Goal: Task Accomplishment & Management: Use online tool/utility

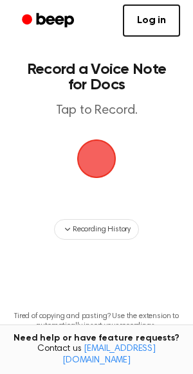
click at [102, 162] on span "button" at bounding box center [97, 159] width 42 height 42
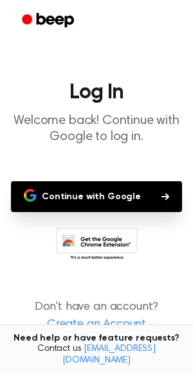
click at [92, 204] on button "Continue with Google" at bounding box center [96, 196] width 171 height 31
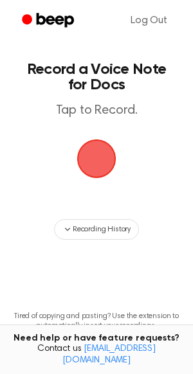
click at [108, 155] on span "button" at bounding box center [96, 158] width 39 height 39
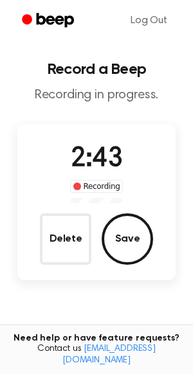
click at [105, 159] on span "2:43" at bounding box center [96, 159] width 51 height 27
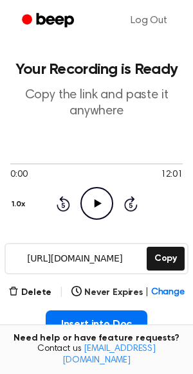
click at [107, 254] on input "https://beep.audio/VEekU54" at bounding box center [75, 258] width 138 height 29
click at [185, 254] on div "https://beep.audio/VEekU54 Copy" at bounding box center [96, 258] width 184 height 31
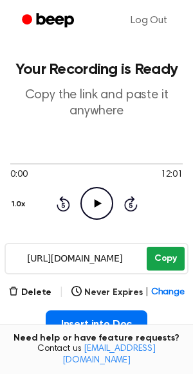
click at [174, 258] on button "Copy" at bounding box center [165, 259] width 38 height 24
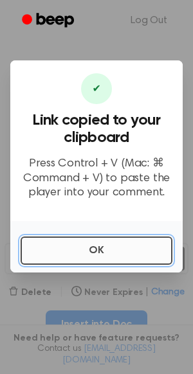
click at [120, 250] on button "OK" at bounding box center [97, 250] width 152 height 28
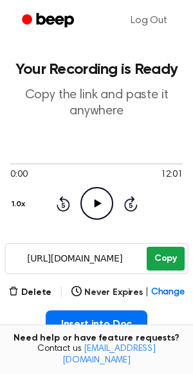
click at [157, 254] on button "Copy" at bounding box center [165, 259] width 38 height 24
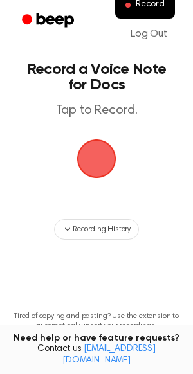
click at [85, 160] on span "button" at bounding box center [97, 159] width 48 height 48
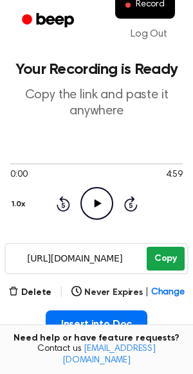
click at [163, 260] on button "Copy" at bounding box center [165, 259] width 38 height 24
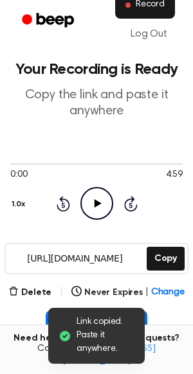
click at [143, 5] on span "Record" at bounding box center [150, 5] width 29 height 12
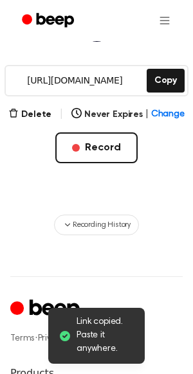
click at [109, 149] on button "Record" at bounding box center [96, 147] width 82 height 31
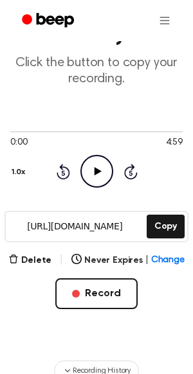
scroll to position [81, 0]
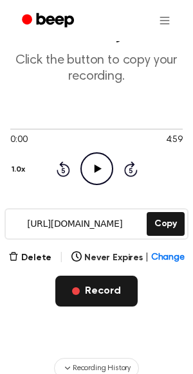
click at [94, 293] on button "Record" at bounding box center [96, 291] width 82 height 31
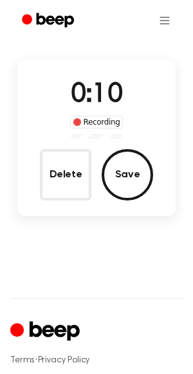
scroll to position [0, 0]
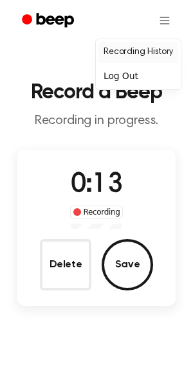
click at [141, 60] on link "Recording History" at bounding box center [138, 52] width 80 height 21
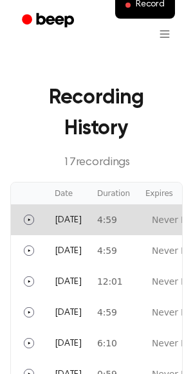
click at [89, 209] on td "Today" at bounding box center [68, 219] width 42 height 31
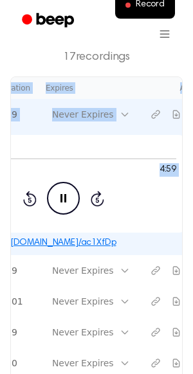
scroll to position [0, 146]
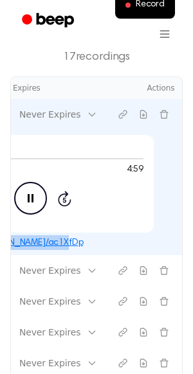
click at [127, 242] on div "beep.audio/ac1XfDp" at bounding box center [30, 242] width 288 height 15
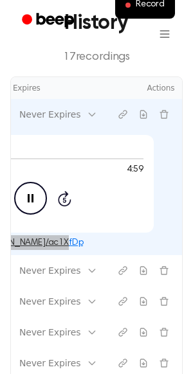
scroll to position [0, 0]
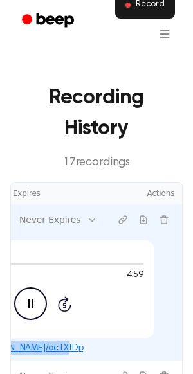
click at [152, 8] on span "Record" at bounding box center [150, 5] width 29 height 12
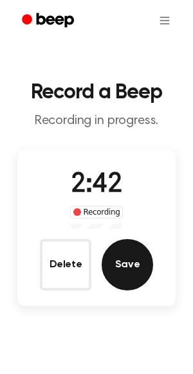
click at [128, 267] on button "Save" at bounding box center [127, 264] width 51 height 51
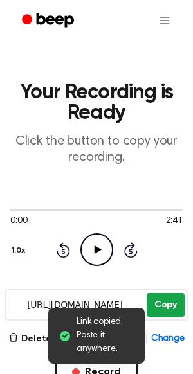
click at [168, 306] on button "Copy" at bounding box center [165, 305] width 38 height 24
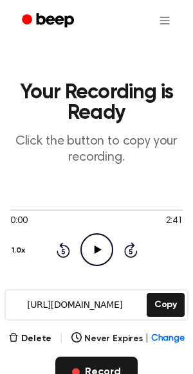
click at [89, 368] on button "Record" at bounding box center [96, 372] width 82 height 31
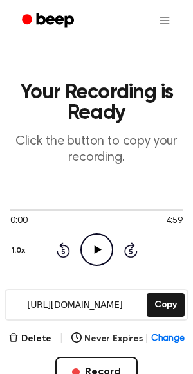
scroll to position [146, 0]
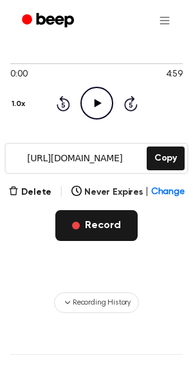
click at [83, 230] on button "Record" at bounding box center [96, 225] width 82 height 31
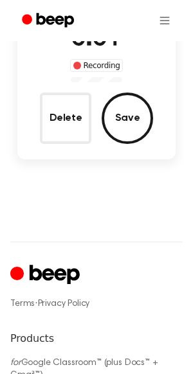
scroll to position [0, 0]
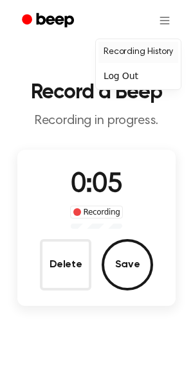
click at [152, 51] on link "Recording History" at bounding box center [138, 52] width 80 height 21
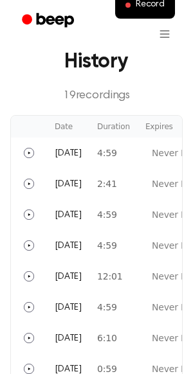
scroll to position [70, 0]
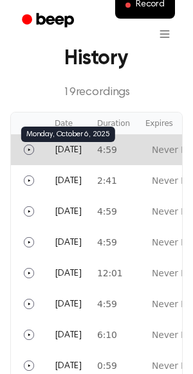
click at [74, 148] on span "Today" at bounding box center [68, 150] width 27 height 9
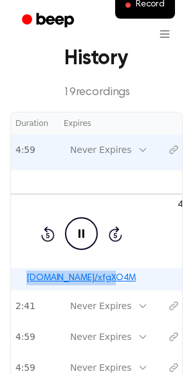
scroll to position [0, 146]
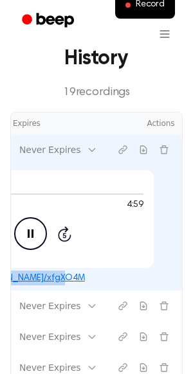
drag, startPoint x: 119, startPoint y: 274, endPoint x: 96, endPoint y: 281, distance: 23.4
click at [96, 281] on div "beep.audio/xfgXO4M" at bounding box center [30, 277] width 288 height 15
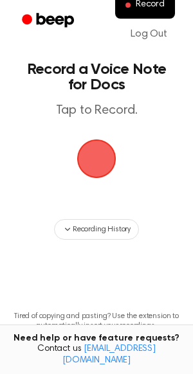
click at [93, 179] on span "button" at bounding box center [96, 158] width 39 height 39
click at [100, 161] on span "button" at bounding box center [97, 159] width 42 height 42
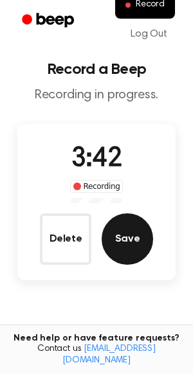
click at [125, 250] on button "Save" at bounding box center [127, 238] width 51 height 51
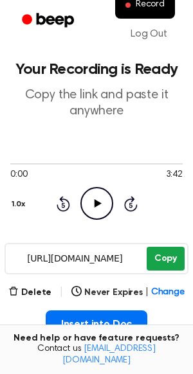
click at [164, 251] on button "Copy" at bounding box center [165, 259] width 38 height 24
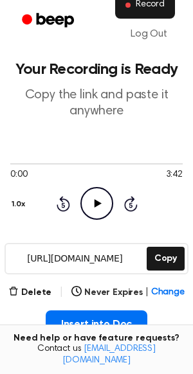
click at [154, 8] on span "Record" at bounding box center [150, 5] width 29 height 12
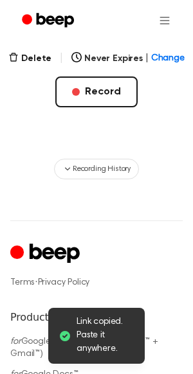
scroll to position [276, 0]
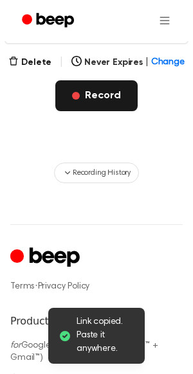
click at [92, 105] on button "Record" at bounding box center [96, 95] width 82 height 31
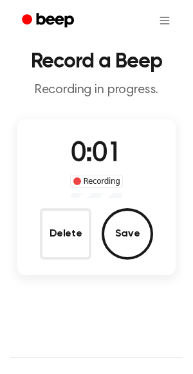
scroll to position [34, 0]
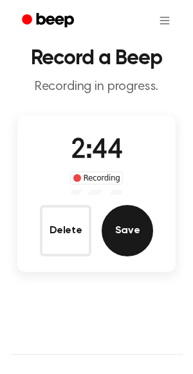
click at [135, 224] on button "Save" at bounding box center [127, 230] width 51 height 51
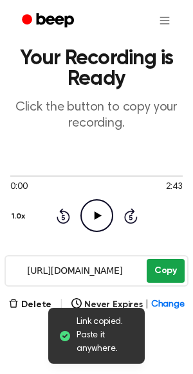
click at [168, 268] on button "Copy" at bounding box center [165, 271] width 38 height 24
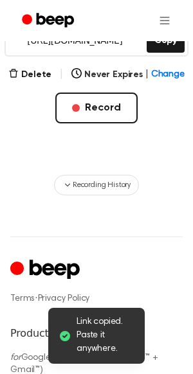
scroll to position [267, 0]
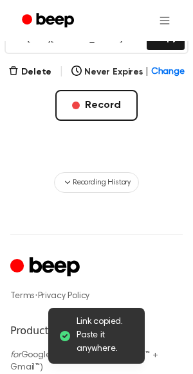
click at [96, 46] on input "https://beep.audio/HexNqzW" at bounding box center [75, 38] width 138 height 29
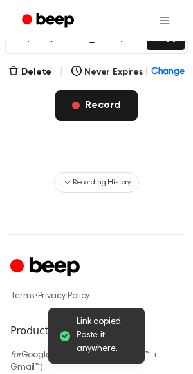
click at [105, 93] on button "Record" at bounding box center [96, 105] width 82 height 31
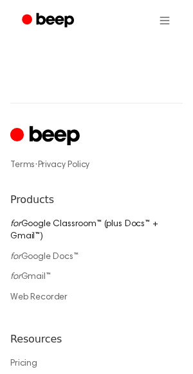
scroll to position [0, 0]
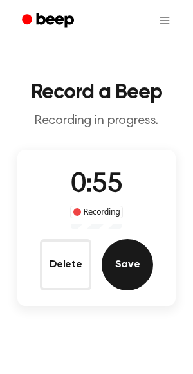
click at [137, 271] on button "Save" at bounding box center [127, 264] width 51 height 51
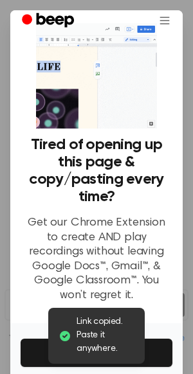
scroll to position [87, 0]
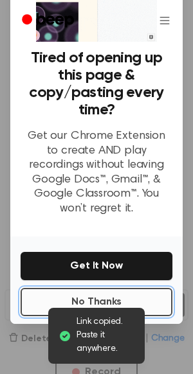
click at [40, 308] on button "No Thanks" at bounding box center [97, 302] width 152 height 28
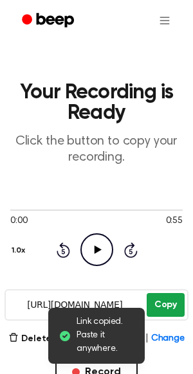
click at [157, 301] on button "Copy" at bounding box center [165, 305] width 38 height 24
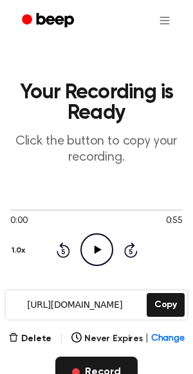
click at [87, 365] on button "Record" at bounding box center [96, 372] width 82 height 31
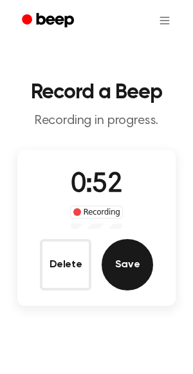
click at [127, 267] on button "Save" at bounding box center [127, 264] width 51 height 51
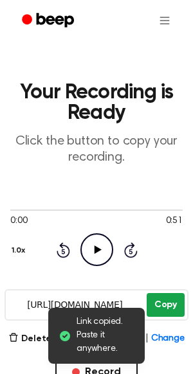
click at [166, 314] on button "Copy" at bounding box center [165, 305] width 38 height 24
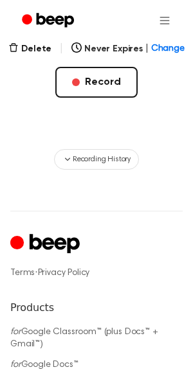
scroll to position [242, 0]
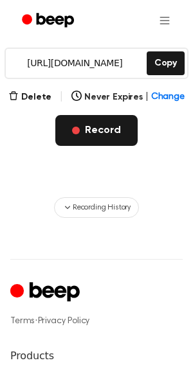
click at [93, 128] on button "Record" at bounding box center [96, 130] width 82 height 31
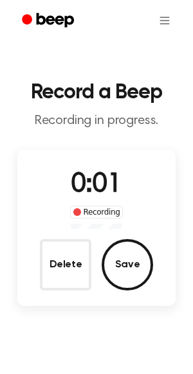
scroll to position [0, 0]
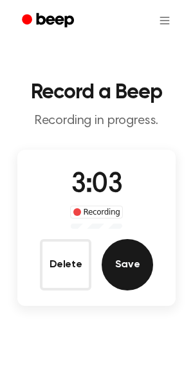
click at [125, 260] on button "Save" at bounding box center [127, 264] width 51 height 51
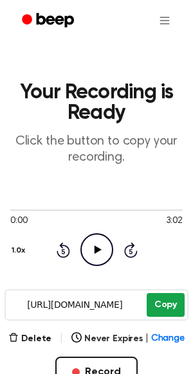
click at [167, 308] on button "Copy" at bounding box center [165, 305] width 38 height 24
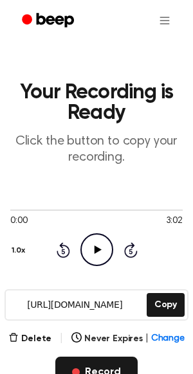
click at [98, 368] on button "Record" at bounding box center [96, 372] width 82 height 31
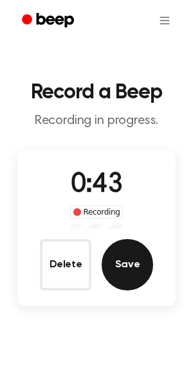
click at [127, 280] on button "Save" at bounding box center [127, 264] width 51 height 51
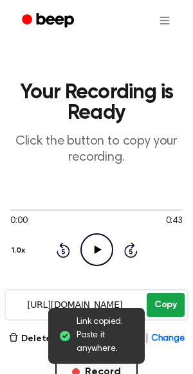
click at [164, 299] on button "Copy" at bounding box center [165, 305] width 38 height 24
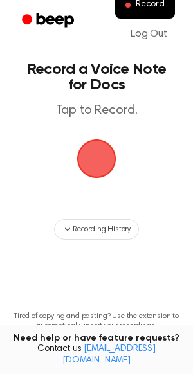
click at [97, 172] on span "button" at bounding box center [97, 159] width 44 height 44
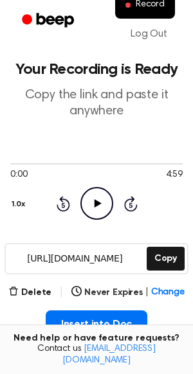
click at [85, 259] on input "[URL][DOMAIN_NAME]" at bounding box center [75, 258] width 138 height 29
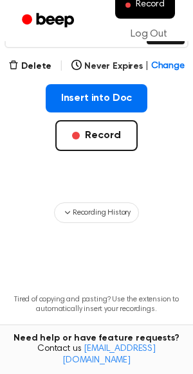
scroll to position [245, 0]
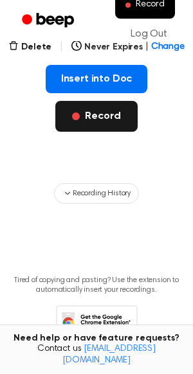
click at [107, 128] on button "Record" at bounding box center [96, 116] width 82 height 31
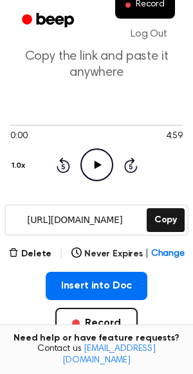
scroll to position [49, 0]
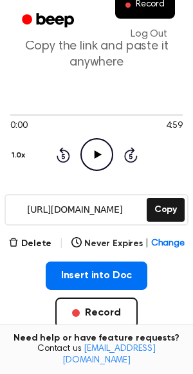
click at [85, 210] on input "[URL][DOMAIN_NAME]" at bounding box center [75, 209] width 138 height 29
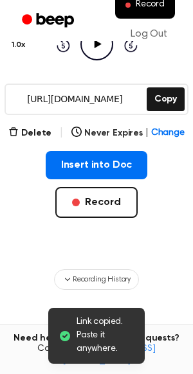
scroll to position [160, 0]
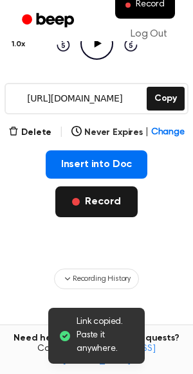
click at [107, 198] on button "Record" at bounding box center [96, 201] width 82 height 31
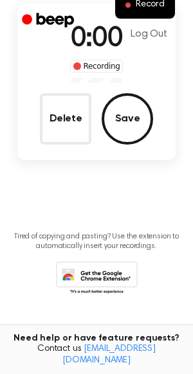
scroll to position [0, 0]
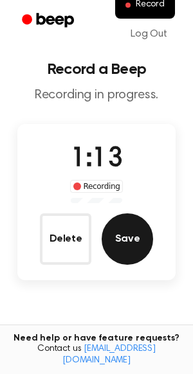
click at [134, 231] on button "Save" at bounding box center [127, 238] width 51 height 51
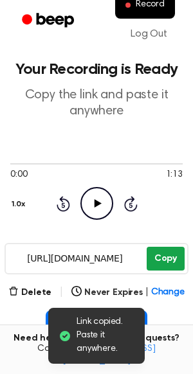
click at [166, 250] on button "Copy" at bounding box center [165, 259] width 38 height 24
